Goal: Task Accomplishment & Management: Use online tool/utility

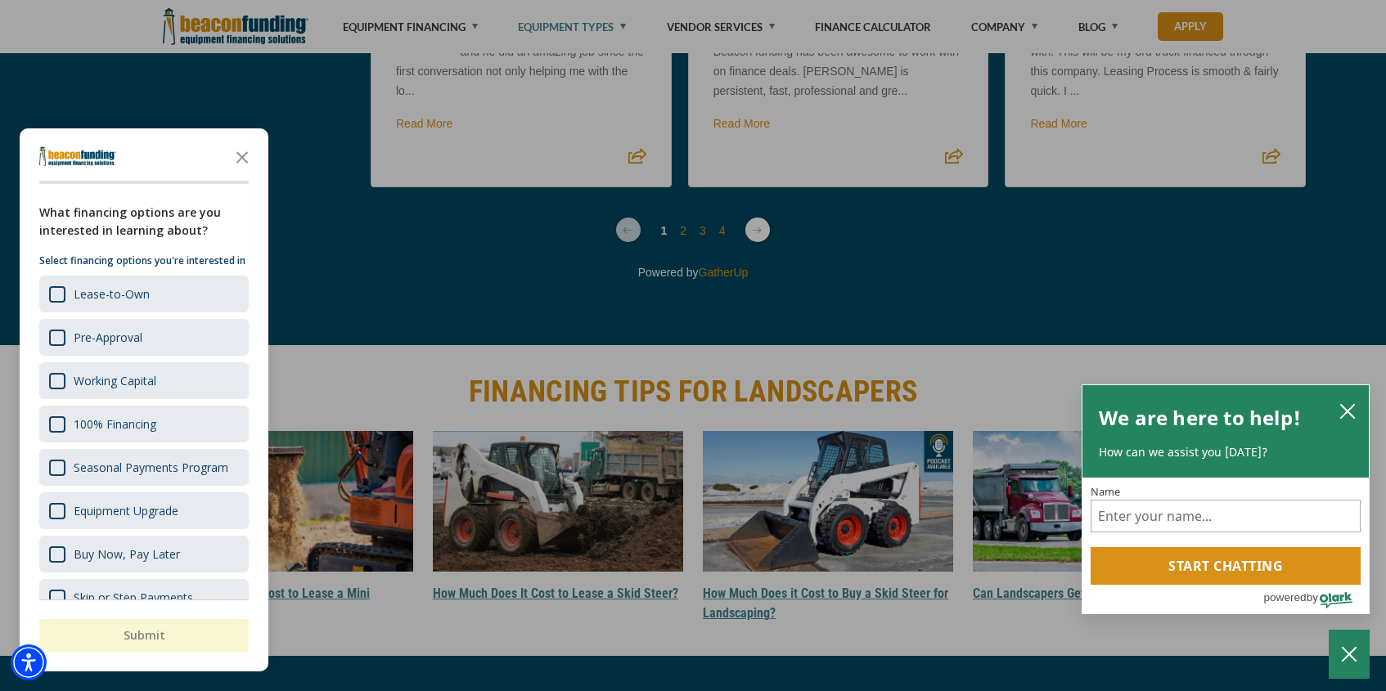
scroll to position [4965, 0]
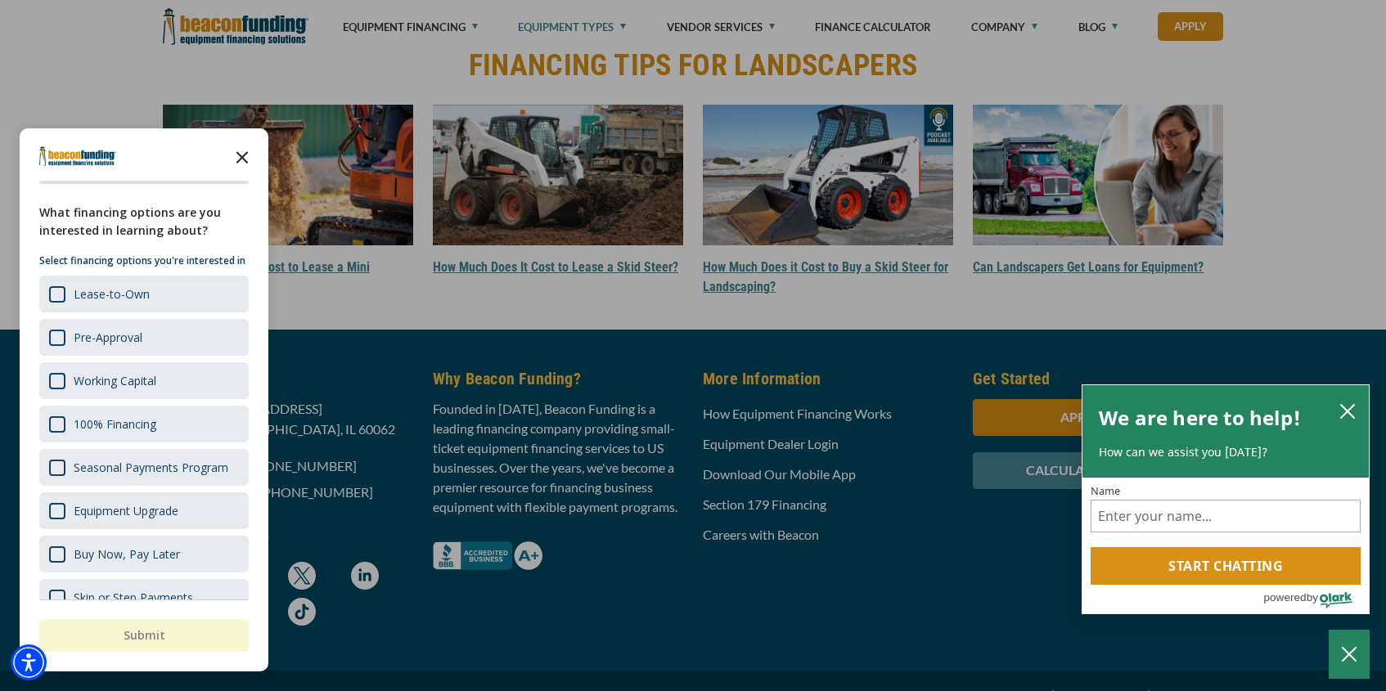
click at [241, 158] on polygon "Close the survey" at bounding box center [242, 157] width 12 height 12
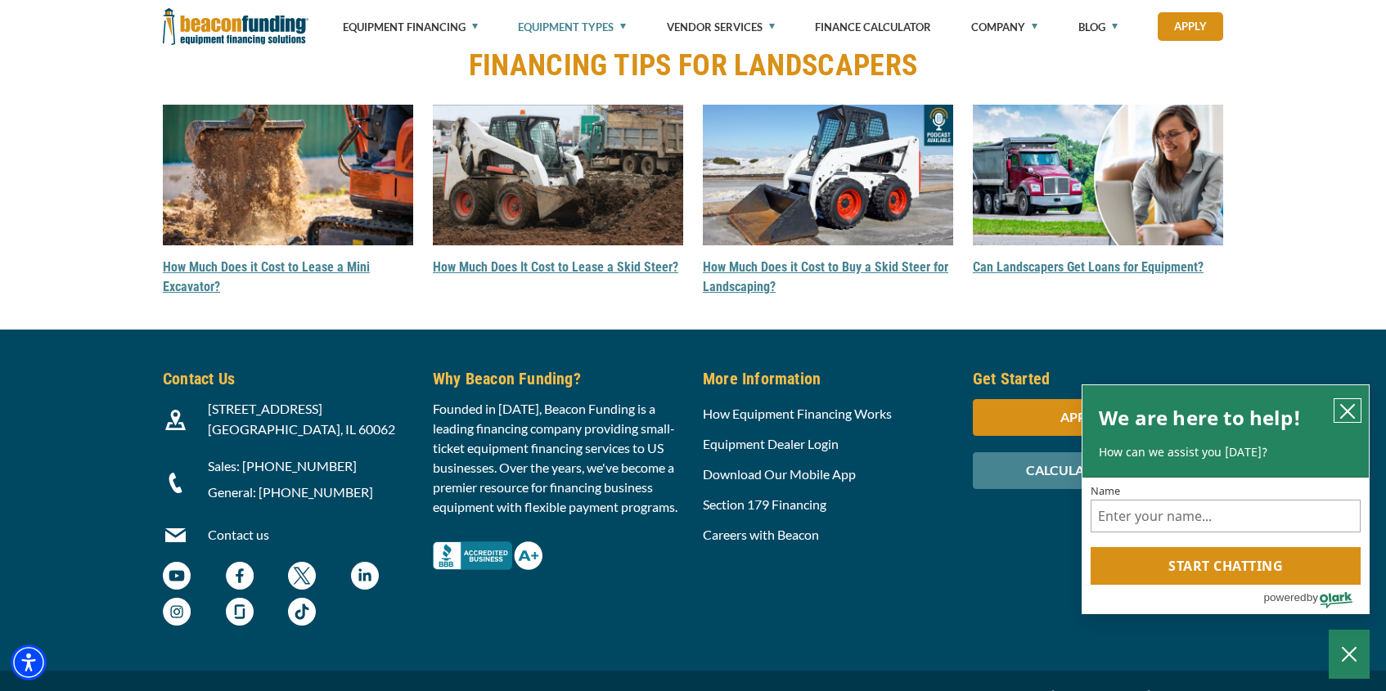
click at [1346, 410] on icon "close chatbox" at bounding box center [1347, 411] width 13 height 13
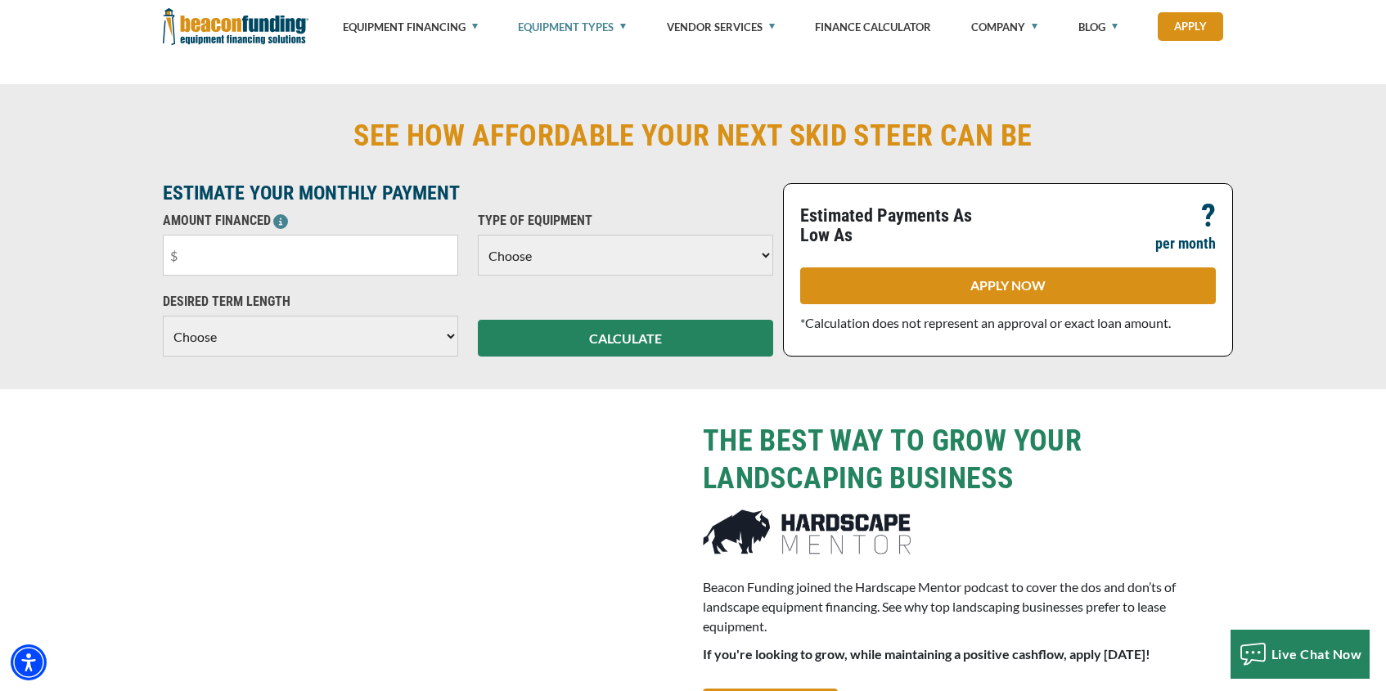
scroll to position [1361, 0]
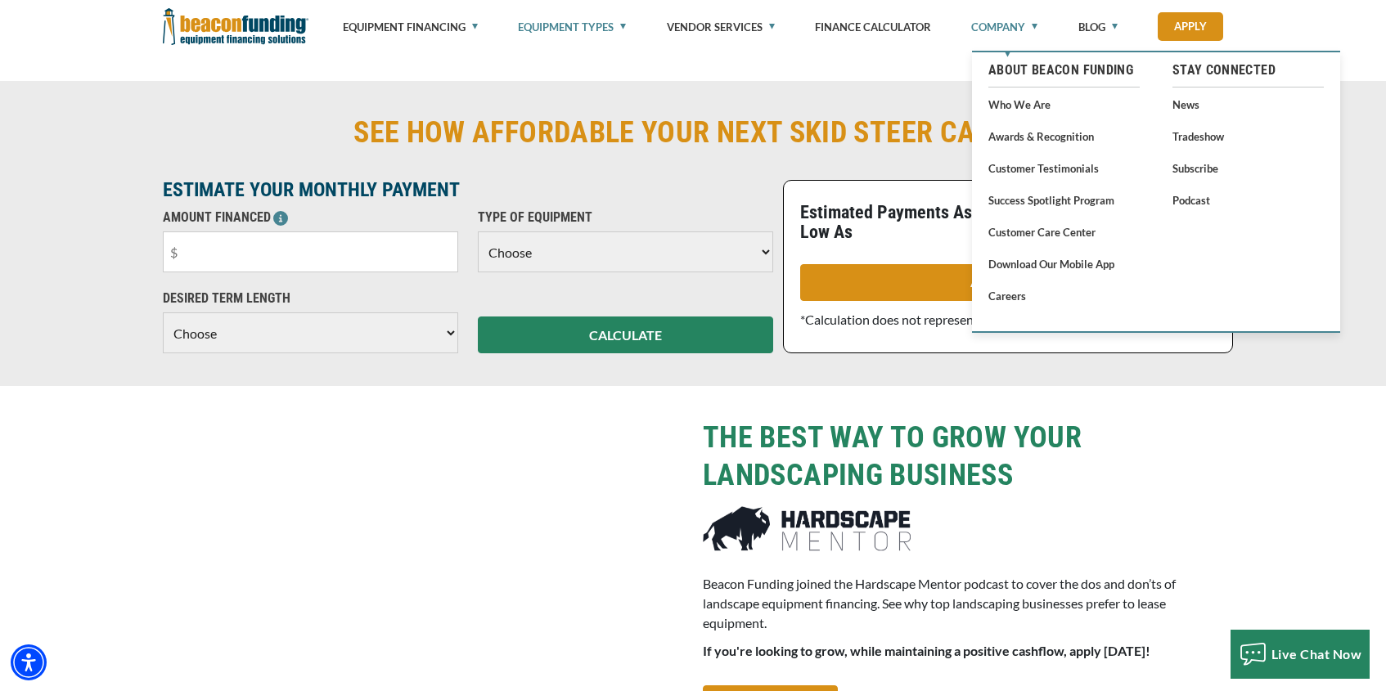
click at [1033, 22] on link "Company" at bounding box center [1004, 27] width 66 height 54
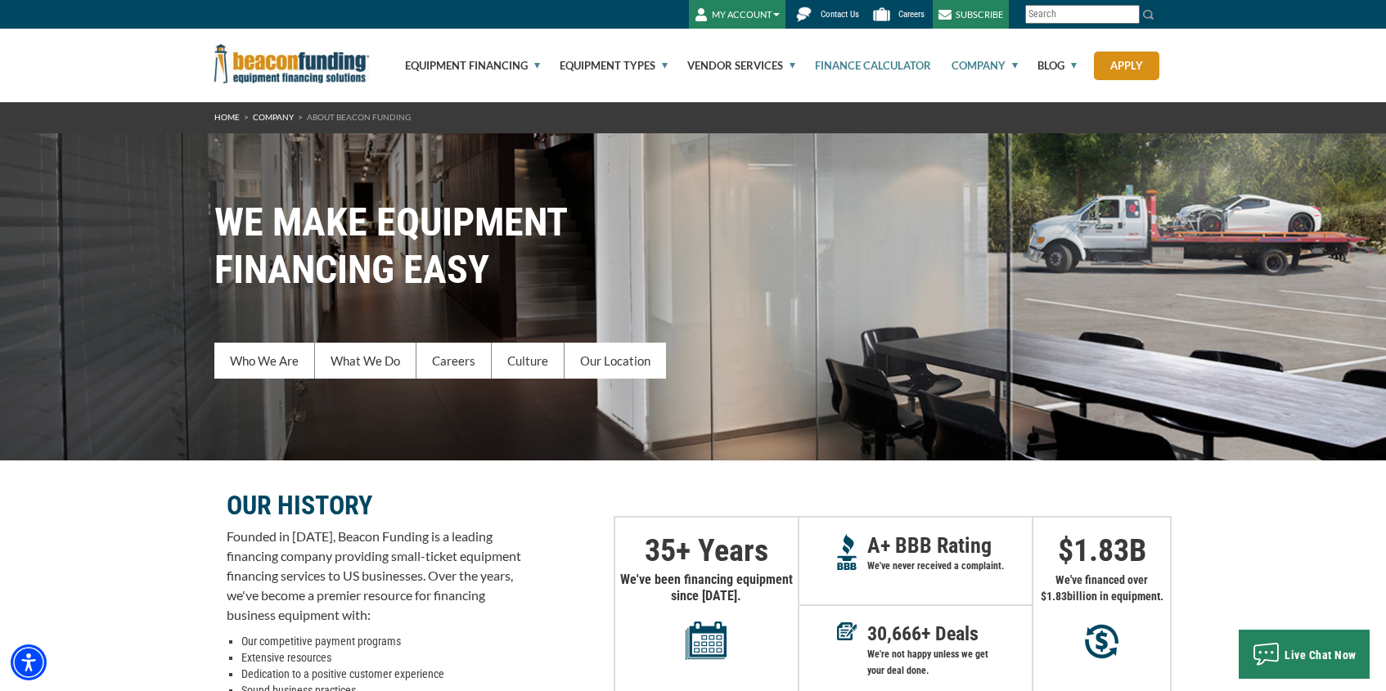
click at [848, 69] on link "Finance Calculator" at bounding box center [863, 66] width 135 height 74
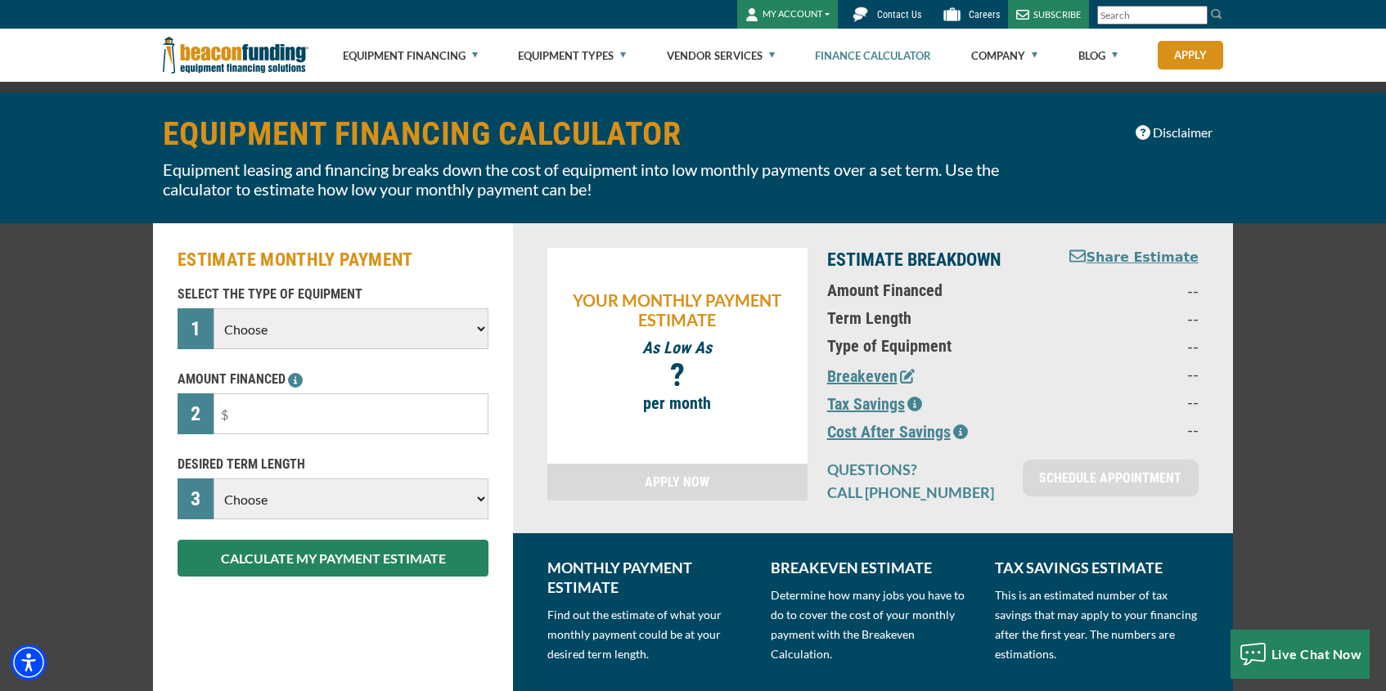
scroll to position [23, 0]
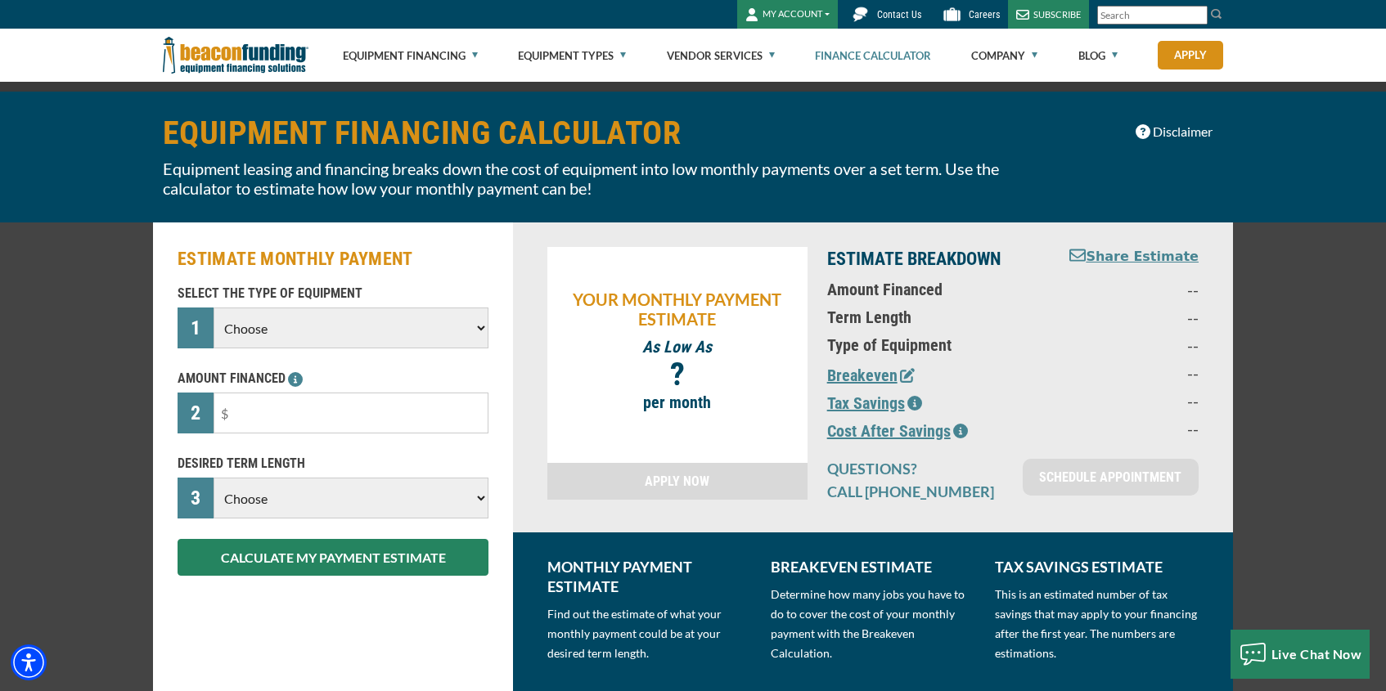
click at [421, 491] on select "Choose 36 Months 48 Months 60 Months" at bounding box center [351, 498] width 275 height 41
select select "36"
click at [214, 512] on select "Choose 36 Months 48 Months 60 Months" at bounding box center [351, 498] width 275 height 41
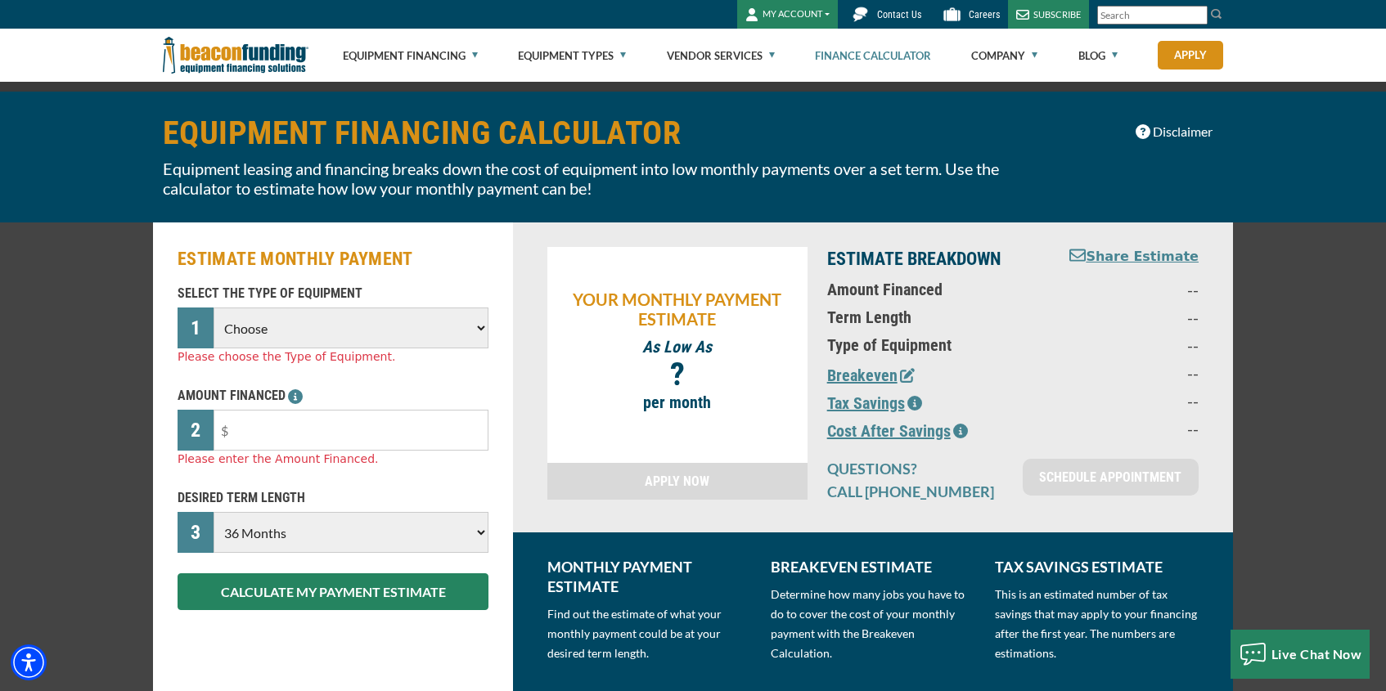
click at [301, 326] on select "Choose Backhoe Boom/Bucket Truck Chipper Commercial Mower Crane DTG/DTF Printin…" at bounding box center [351, 328] width 275 height 41
select select "23"
click at [214, 308] on select "Choose Backhoe Boom/Bucket Truck Chipper Commercial Mower Crane DTG/DTF Printin…" at bounding box center [351, 328] width 275 height 41
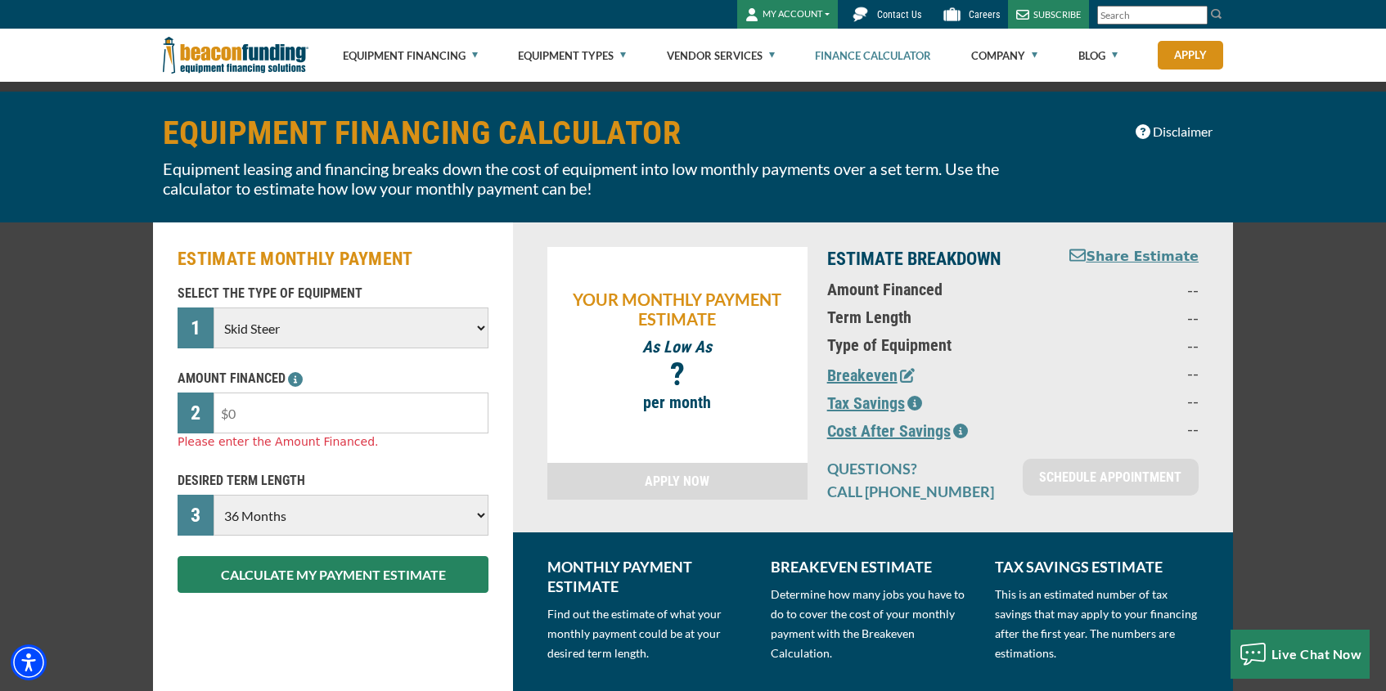
click at [328, 416] on input "text" at bounding box center [351, 413] width 275 height 41
type input "$50,000"
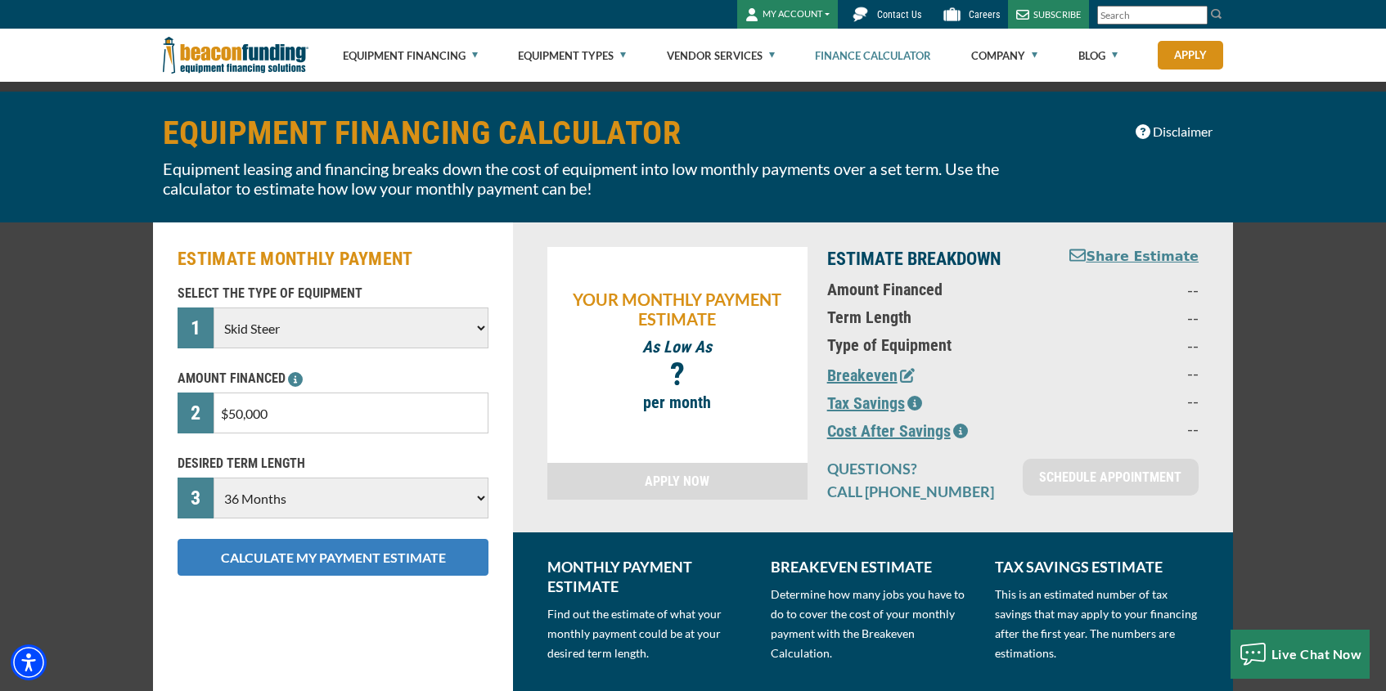
click at [329, 563] on button "CALCULATE MY PAYMENT ESTIMATE" at bounding box center [333, 557] width 311 height 37
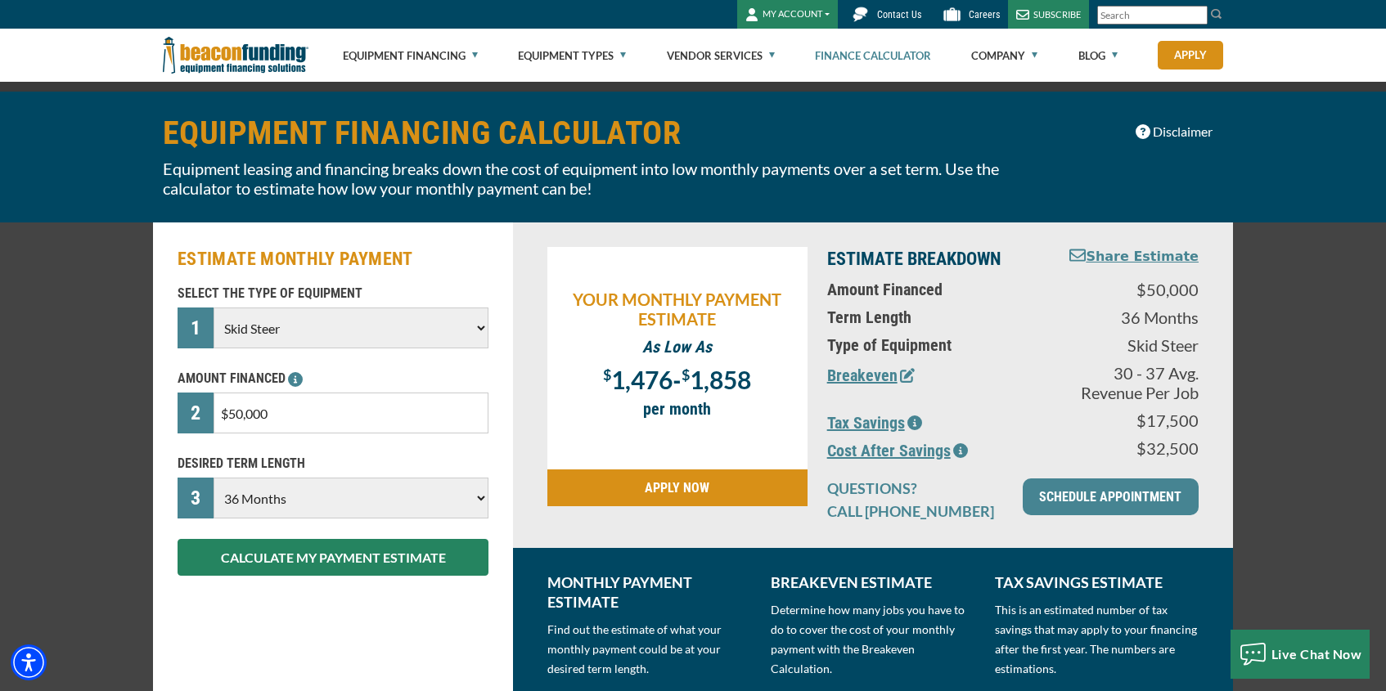
click at [906, 382] on icon "button" at bounding box center [907, 375] width 15 height 15
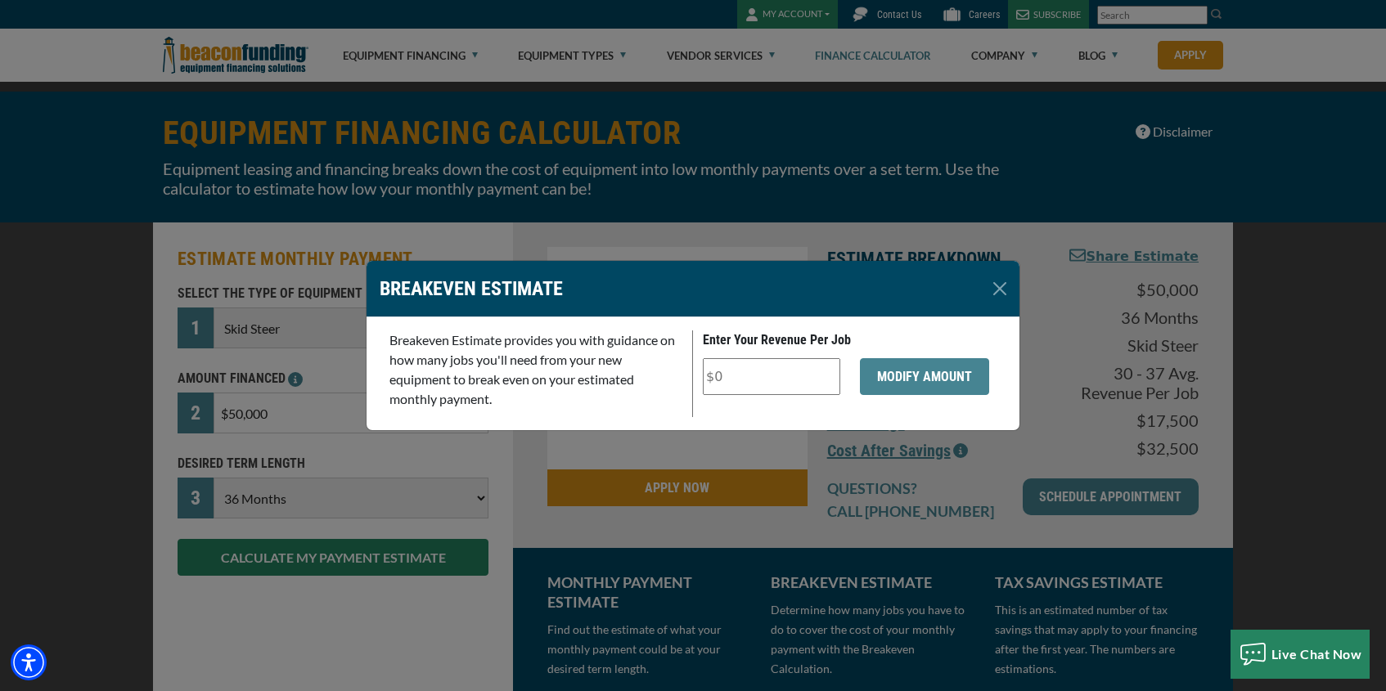
click at [783, 383] on input "Enter Your Revenue Per Job" at bounding box center [771, 376] width 137 height 37
type input "$500"
click at [895, 383] on button "MODIFY AMOUNT" at bounding box center [924, 376] width 129 height 37
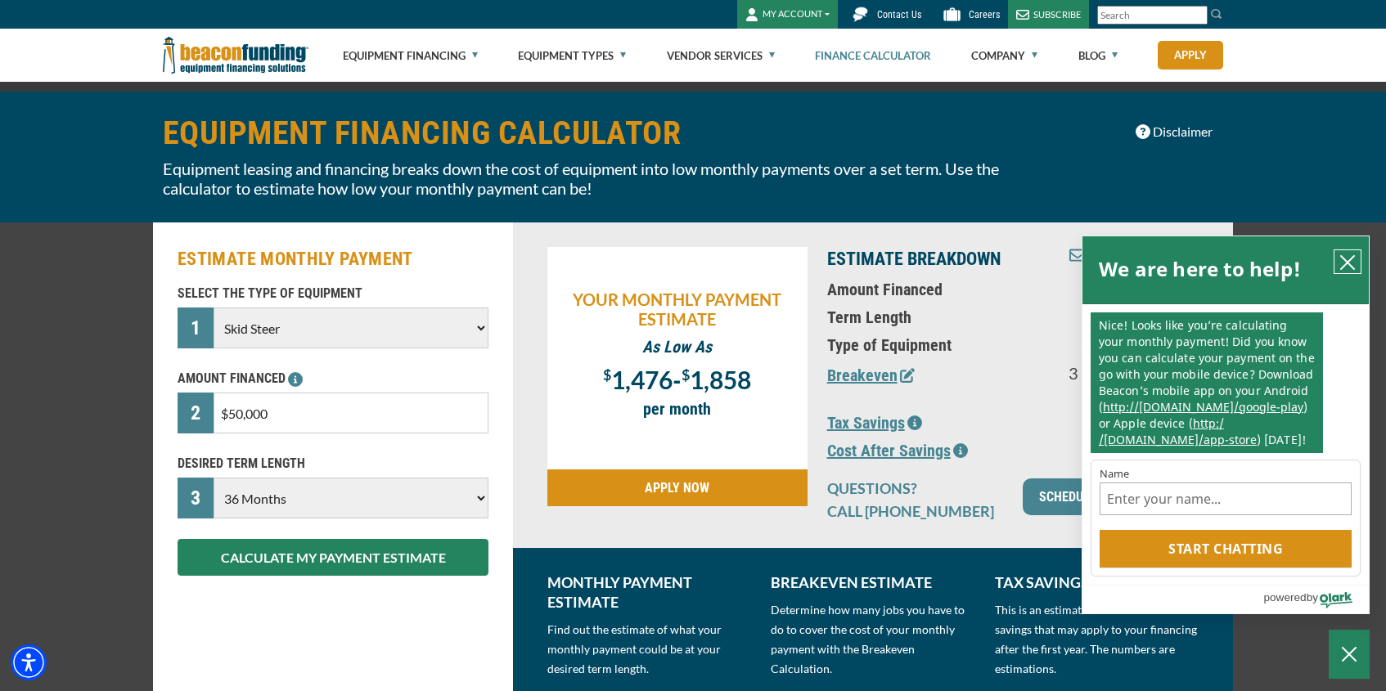
click at [1351, 272] on button "close chatbox" at bounding box center [1347, 261] width 26 height 23
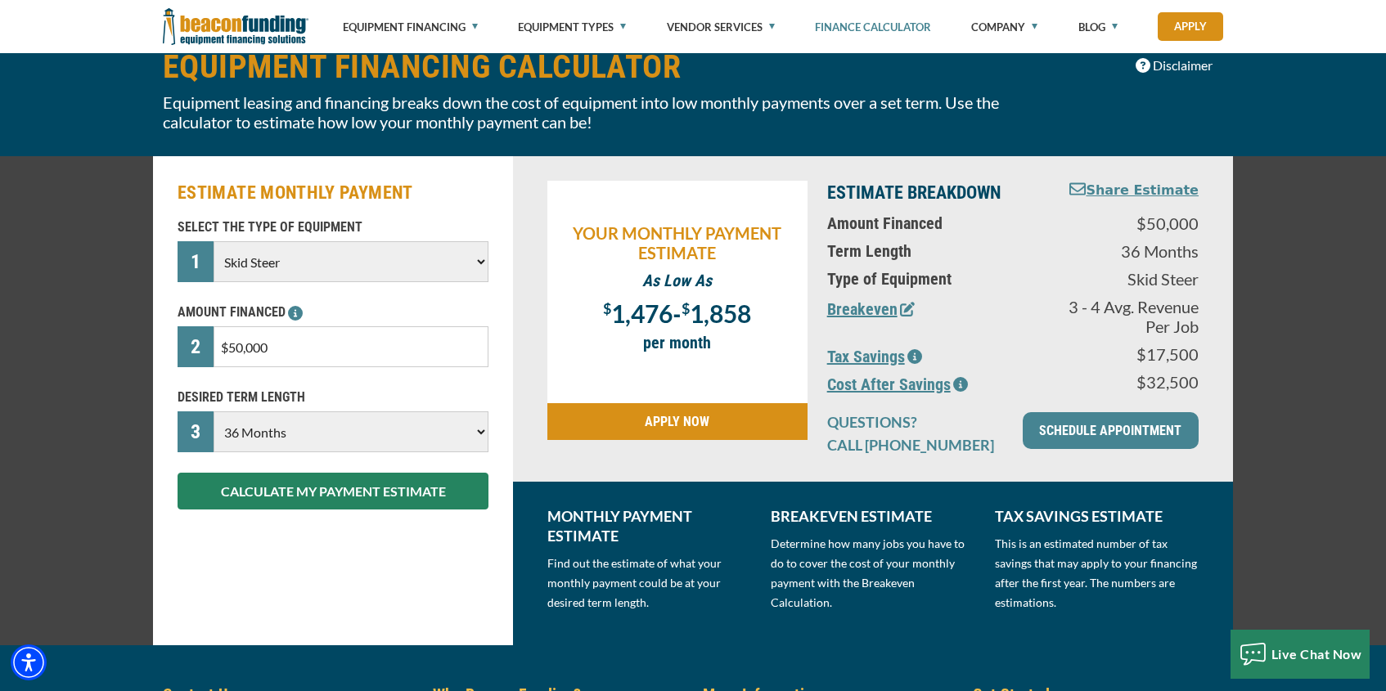
scroll to position [91, 0]
